Goal: Information Seeking & Learning: Learn about a topic

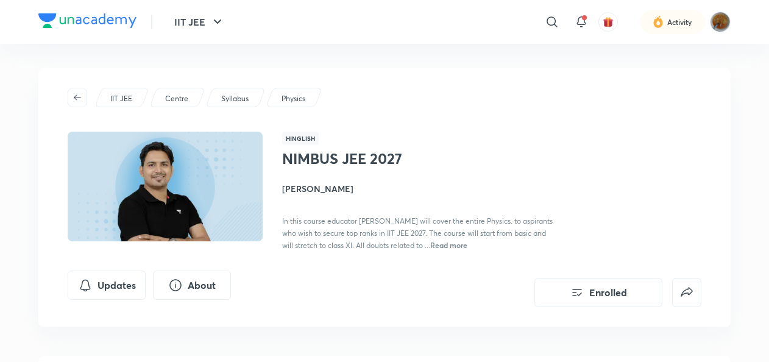
click at [164, 158] on img at bounding box center [165, 186] width 199 height 112
click at [274, 204] on div "Hinglish NIMBUS JEE 2027 [PERSON_NAME] In this course educator [PERSON_NAME] wi…" at bounding box center [384, 191] width 633 height 119
click at [220, 203] on img at bounding box center [165, 186] width 199 height 112
click at [359, 185] on h4 "[PERSON_NAME]" at bounding box center [418, 188] width 273 height 13
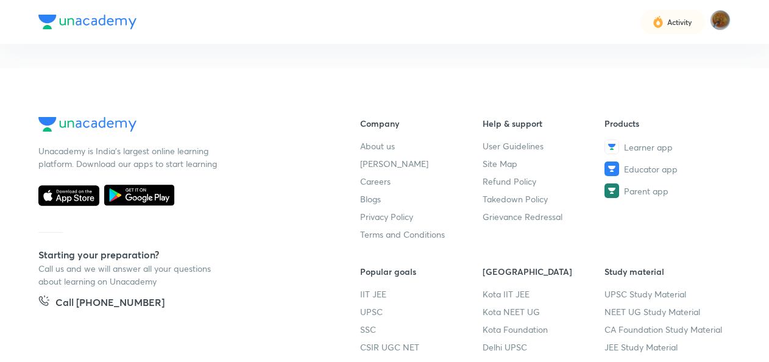
click at [356, 183] on div "Unacademy is India’s largest online learning platform. Download our apps to sta…" at bounding box center [384, 256] width 692 height 278
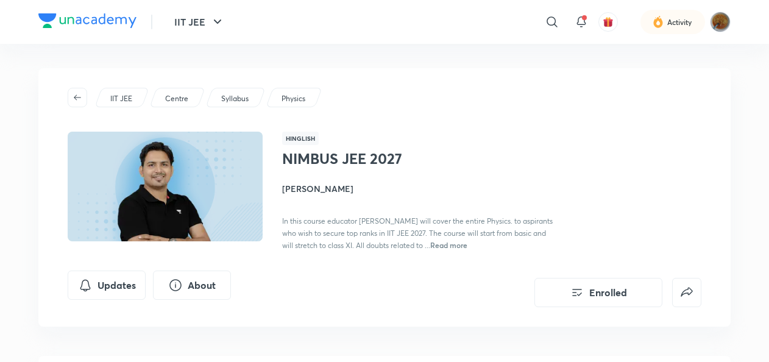
click at [615, 306] on div "IIT JEE Centre Syllabus Physics Hinglish NIMBUS JEE 2027 [PERSON_NAME] In this …" at bounding box center [384, 197] width 692 height 258
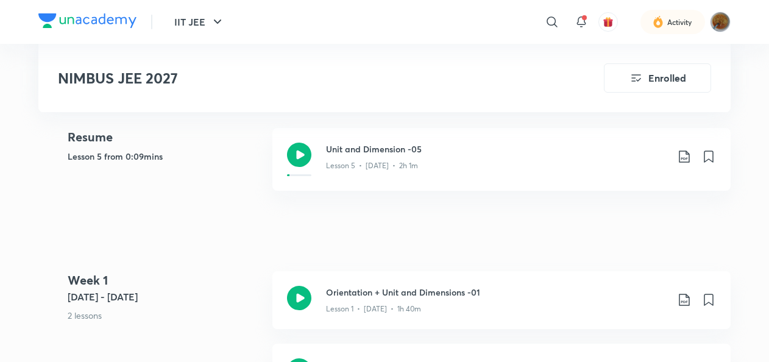
scroll to position [329, 0]
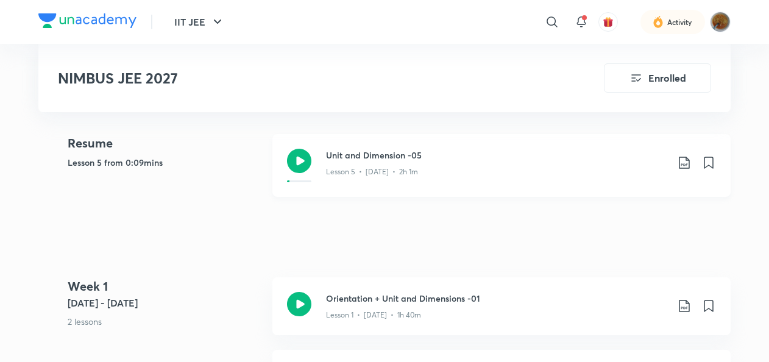
click at [398, 173] on p "Lesson 5 • [DATE] • 2h 1m" at bounding box center [372, 171] width 92 height 11
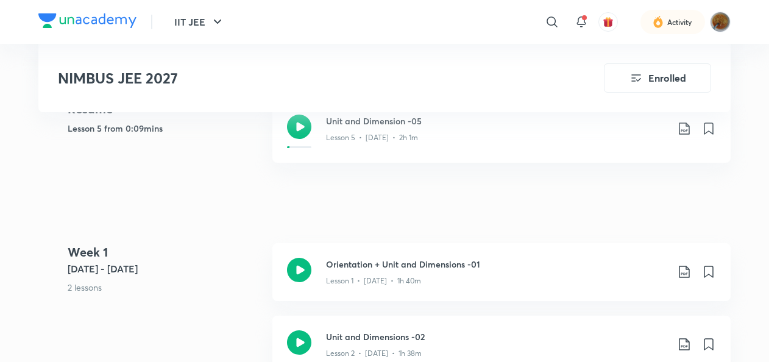
scroll to position [329, 0]
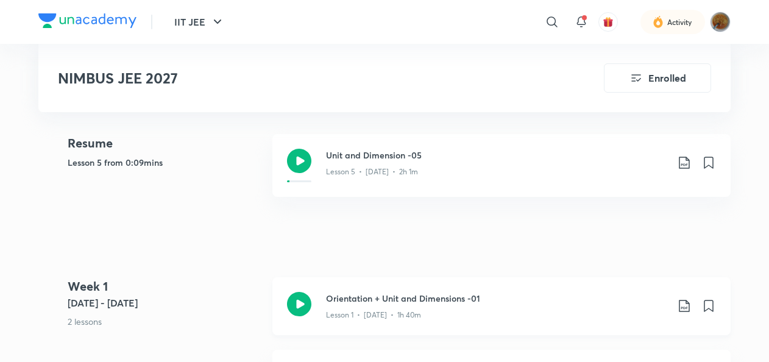
click at [304, 304] on icon at bounding box center [299, 304] width 24 height 24
click at [295, 158] on icon at bounding box center [299, 161] width 24 height 24
